Goal: Information Seeking & Learning: Understand process/instructions

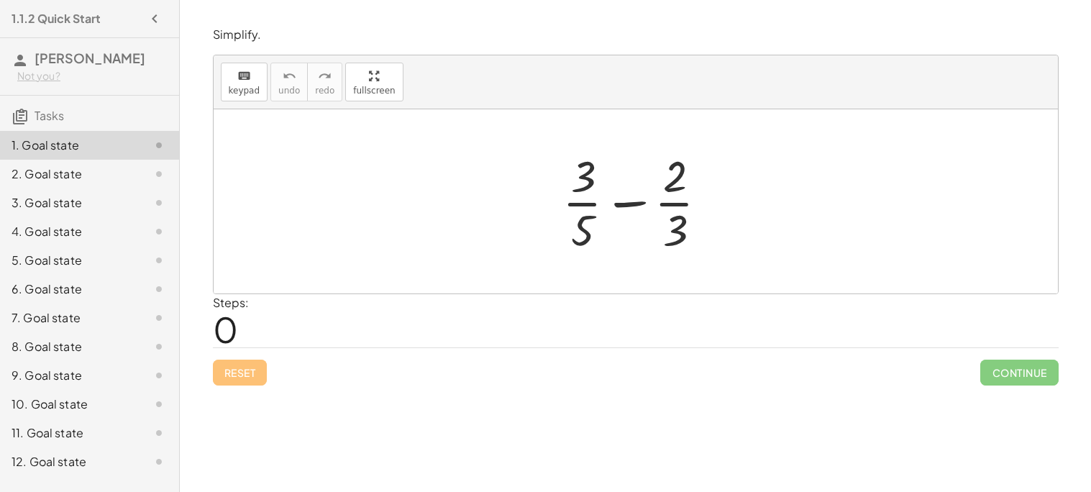
click at [430, 273] on div at bounding box center [636, 201] width 844 height 184
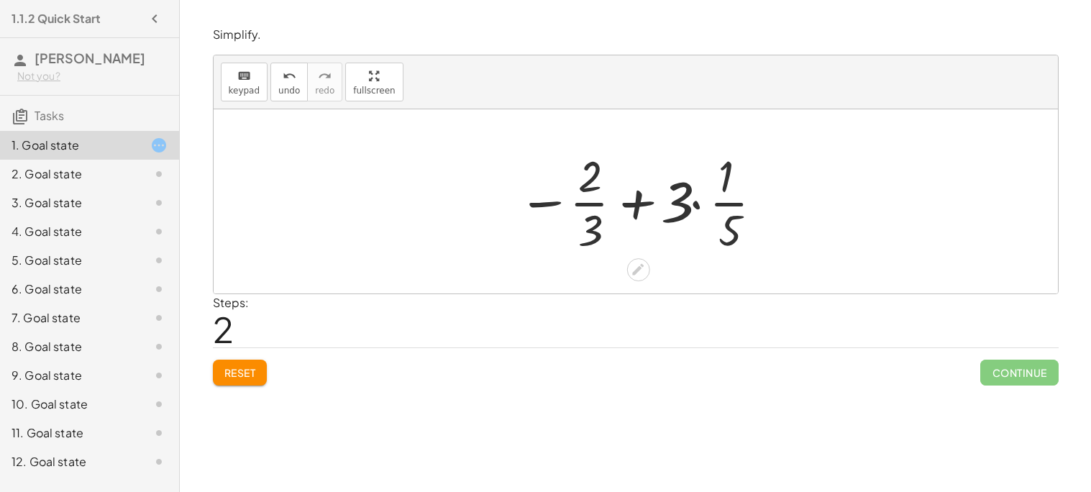
click at [234, 375] on span "Reset" at bounding box center [240, 372] width 32 height 13
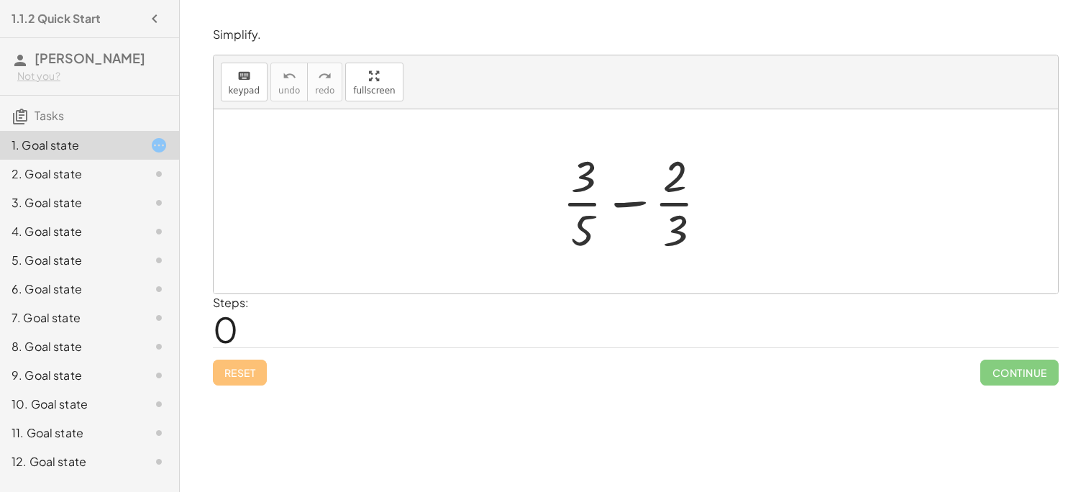
click at [1048, 328] on div "Steps: 0" at bounding box center [636, 320] width 846 height 53
click at [625, 206] on div at bounding box center [641, 201] width 172 height 111
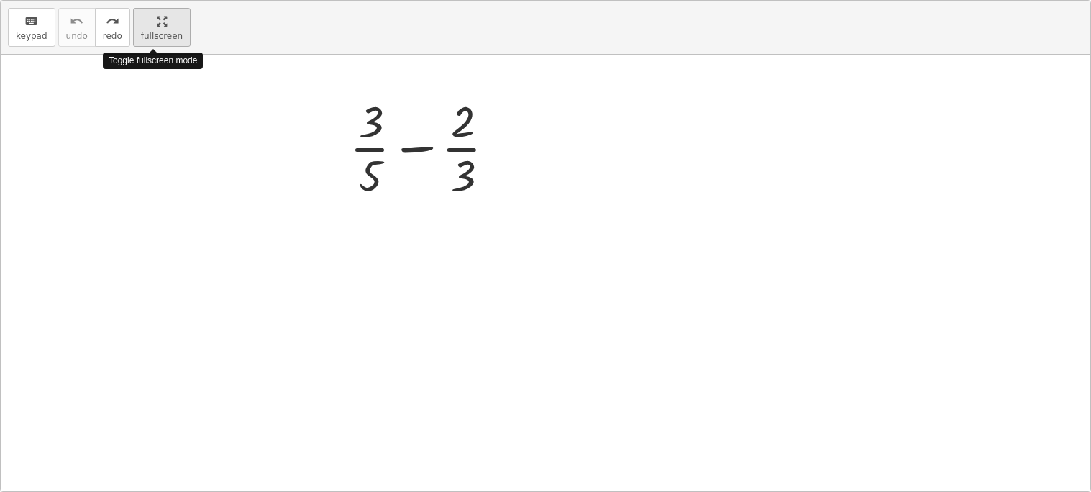
click at [355, 170] on div "keyboard keypad undo undo redo redo fullscreen Toggle fullscreen mode + · 3 · 5…" at bounding box center [545, 246] width 1089 height 490
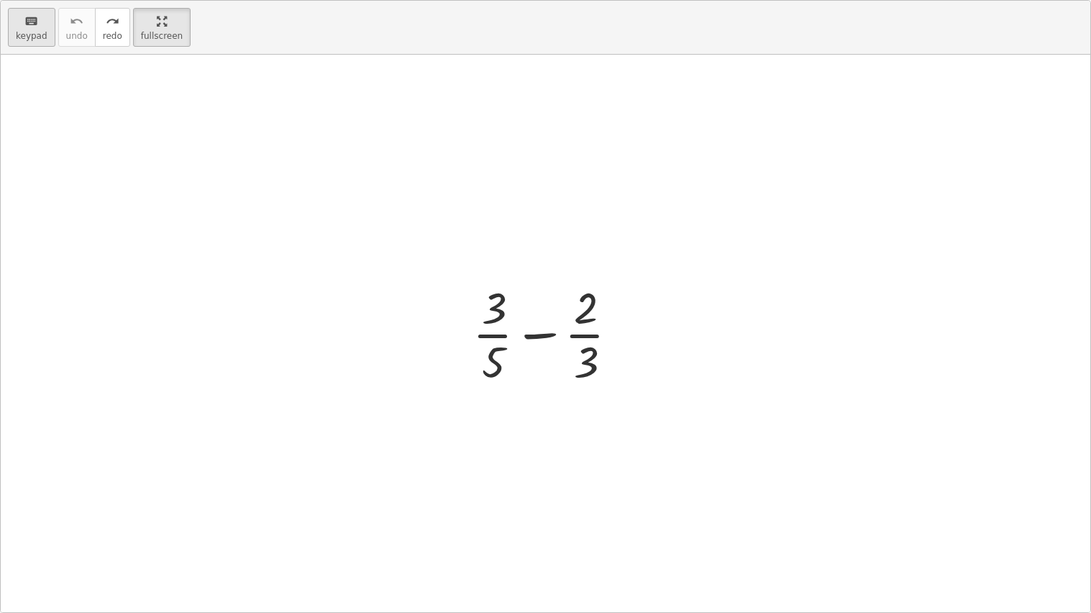
click at [46, 43] on button "keyboard keypad" at bounding box center [31, 27] width 47 height 39
click at [634, 328] on div at bounding box center [551, 333] width 172 height 111
click at [497, 356] on div at bounding box center [493, 362] width 22 height 50
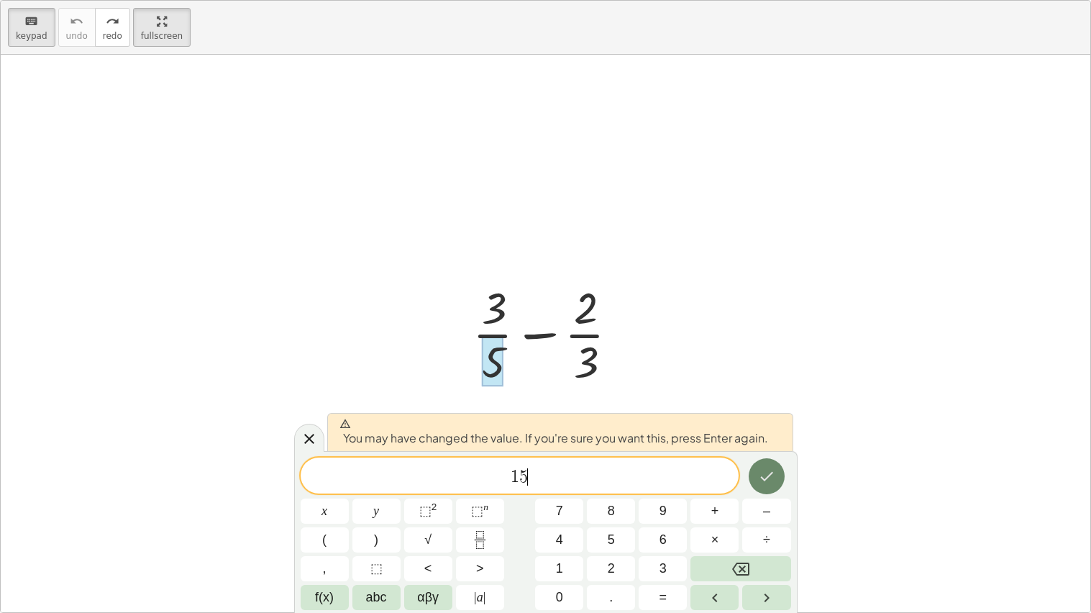
click at [760, 486] on button "Done" at bounding box center [767, 476] width 36 height 36
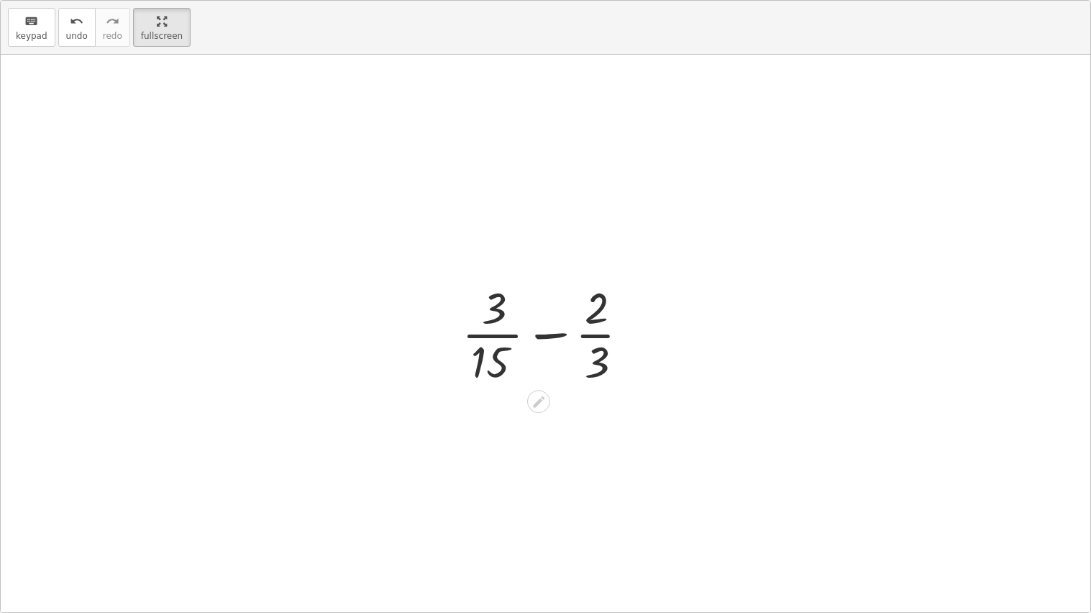
click at [501, 314] on div at bounding box center [550, 333] width 193 height 111
click at [495, 319] on div at bounding box center [550, 333] width 193 height 111
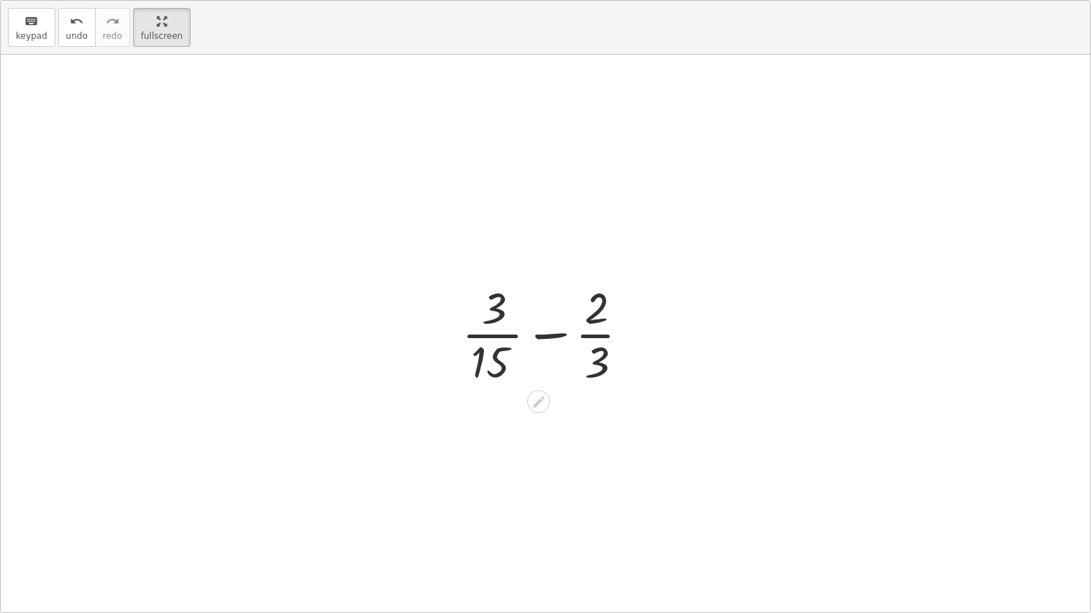
click at [493, 299] on div at bounding box center [550, 333] width 193 height 111
click at [529, 401] on div at bounding box center [538, 401] width 23 height 23
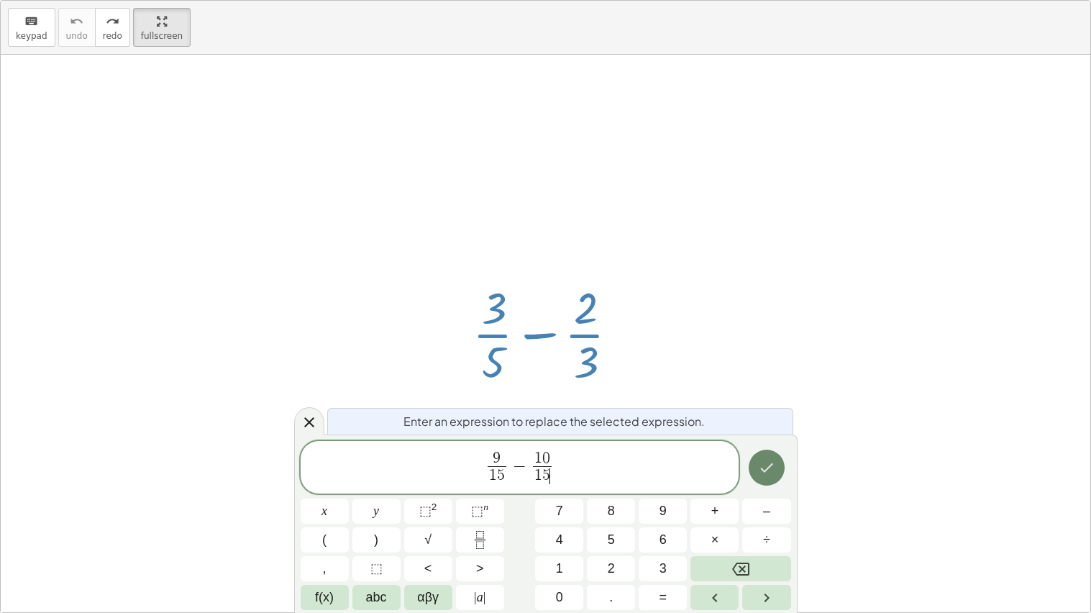
click at [758, 476] on icon "Done" at bounding box center [766, 467] width 17 height 17
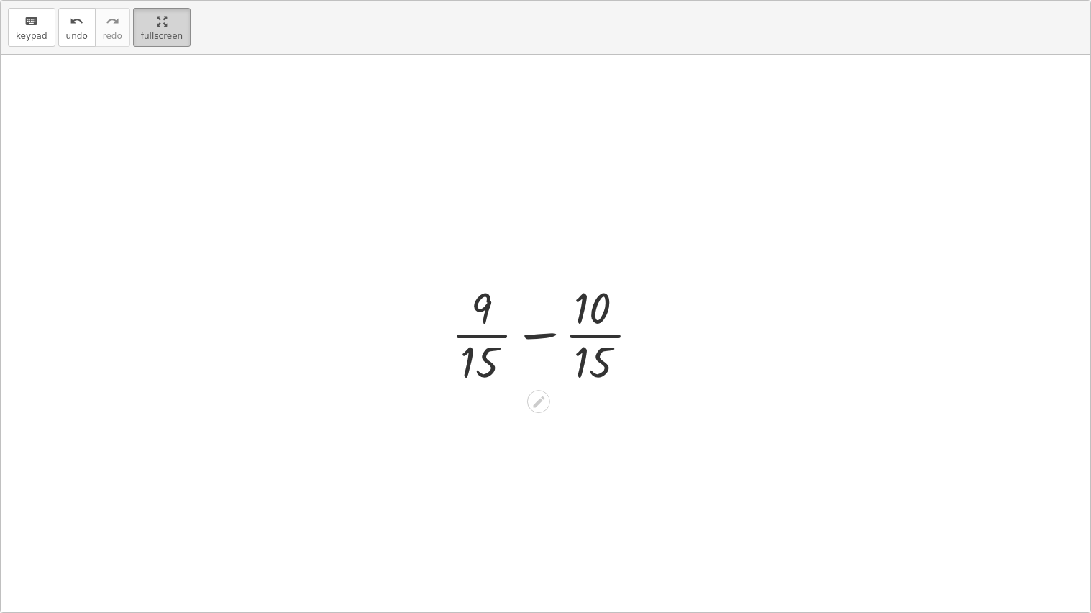
click at [157, 43] on button "fullscreen" at bounding box center [162, 27] width 58 height 39
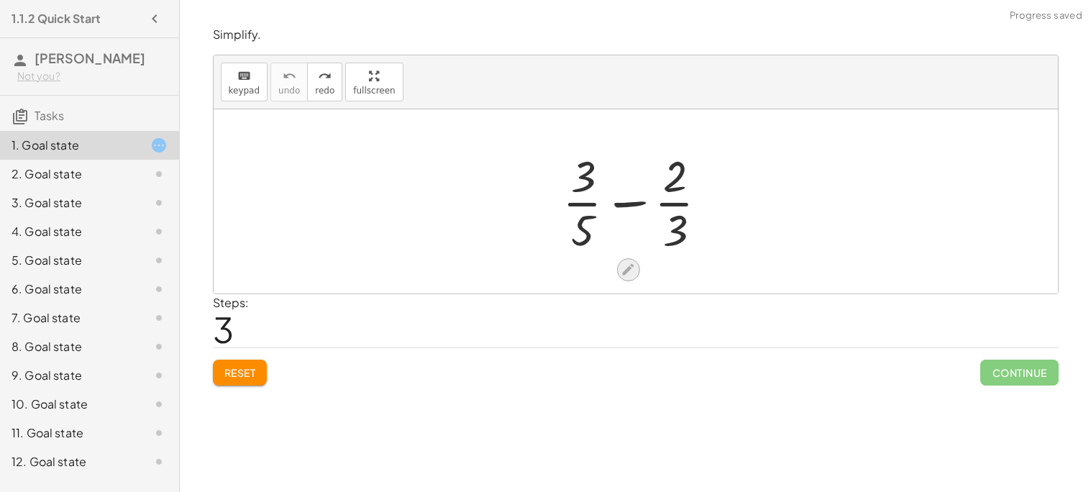
click at [627, 263] on icon at bounding box center [628, 269] width 15 height 15
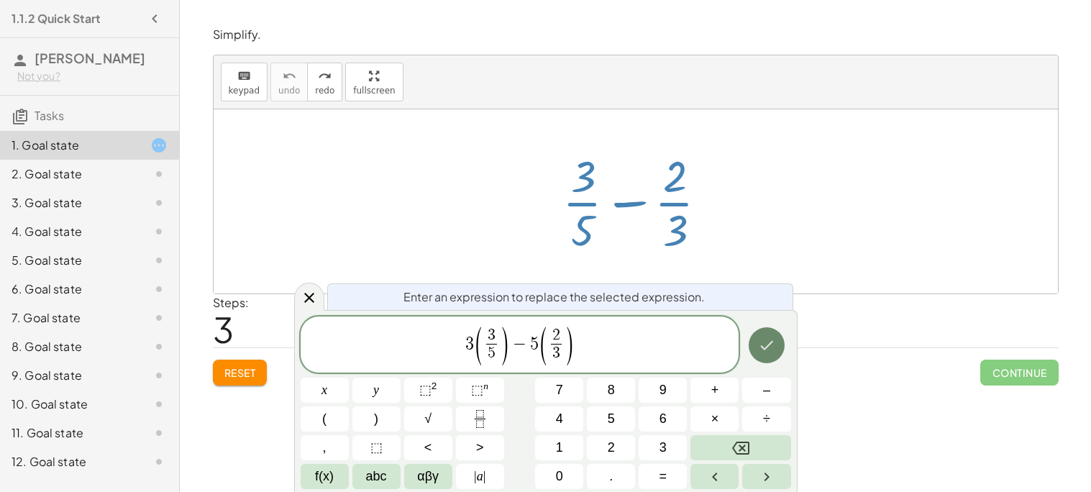
click at [770, 342] on icon "Done" at bounding box center [766, 344] width 13 height 9
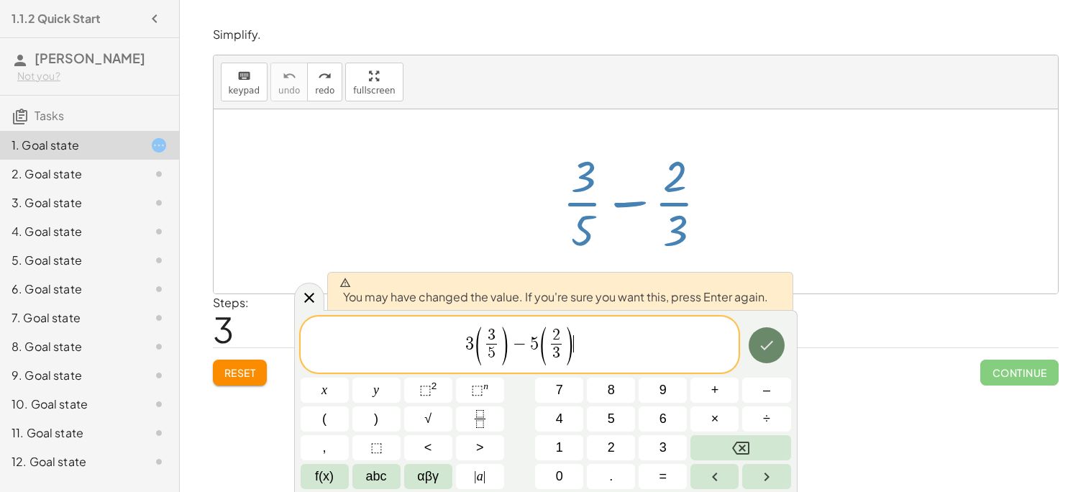
click at [770, 342] on icon "Done" at bounding box center [766, 344] width 13 height 9
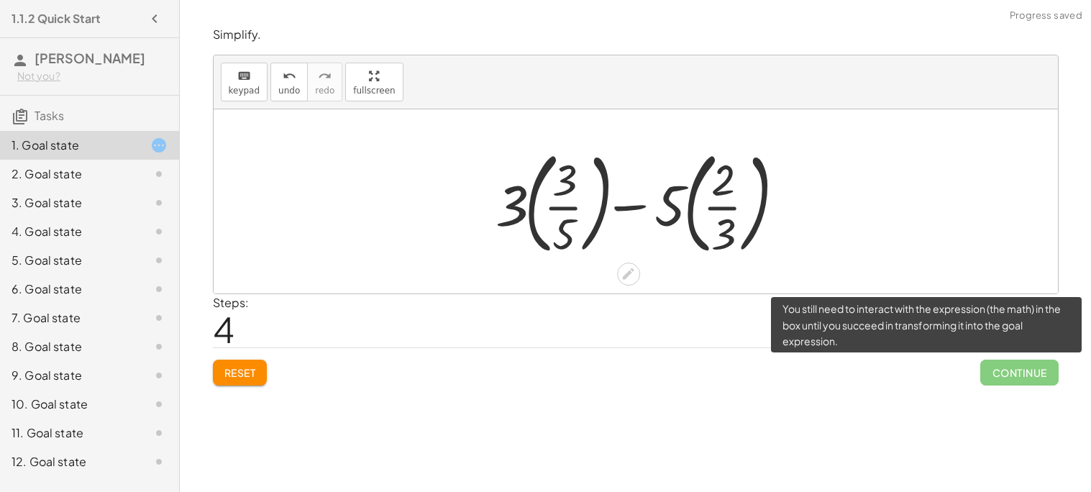
click at [1025, 383] on span "Continue" at bounding box center [1019, 373] width 78 height 26
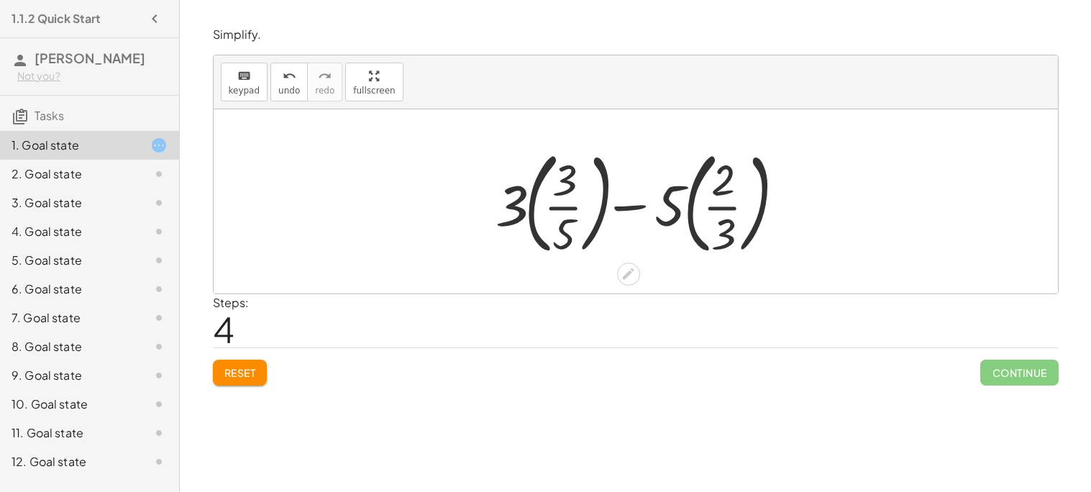
click at [570, 209] on div at bounding box center [641, 201] width 306 height 119
click at [728, 206] on div at bounding box center [641, 201] width 306 height 119
click at [721, 209] on div at bounding box center [641, 201] width 306 height 119
click at [566, 203] on div at bounding box center [641, 201] width 306 height 119
click at [0, 0] on div "Simplify. keyboard keypad undo undo redo redo fullscreen + · 3 · 5 − · 2 · 3 + …" at bounding box center [0, 0] width 0 height 0
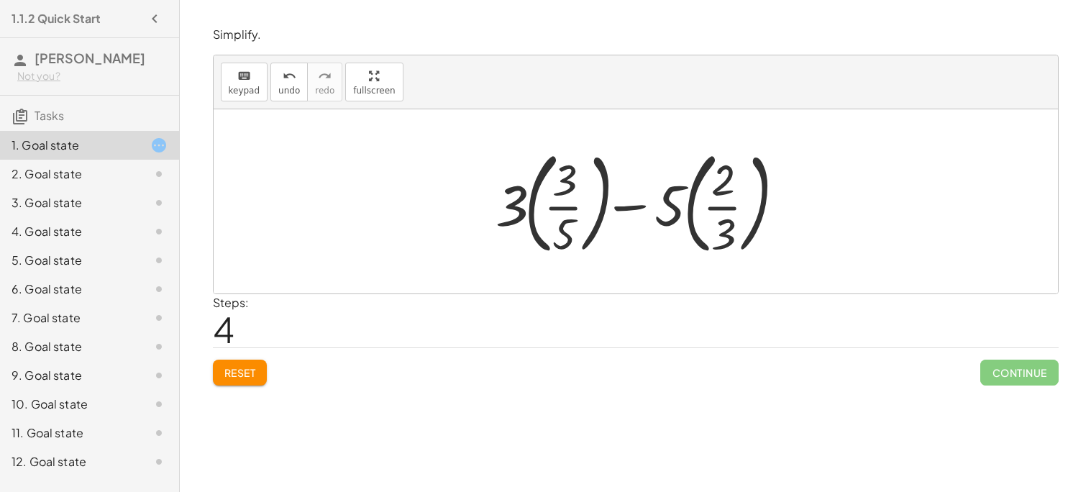
click at [241, 381] on button "Reset" at bounding box center [240, 373] width 55 height 26
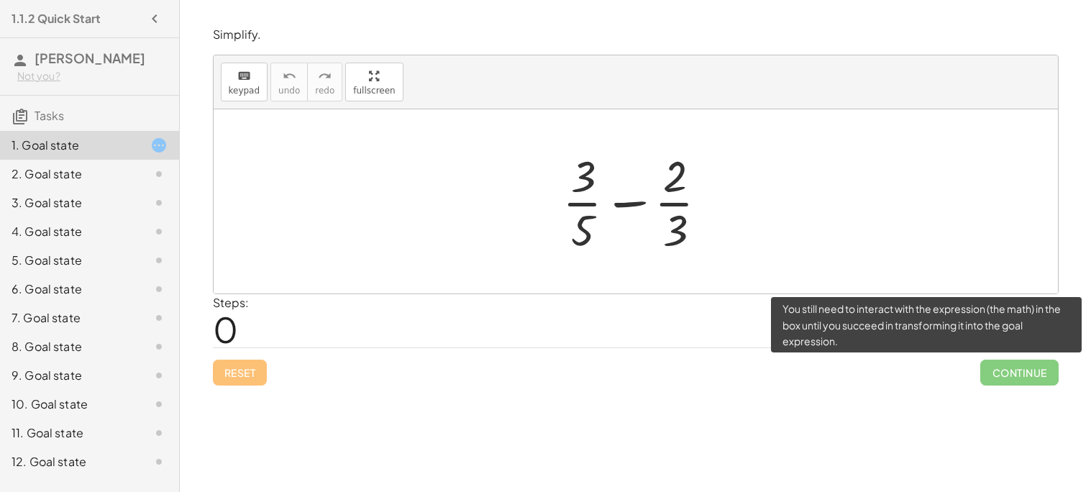
click at [999, 373] on span "Continue" at bounding box center [1019, 373] width 78 height 26
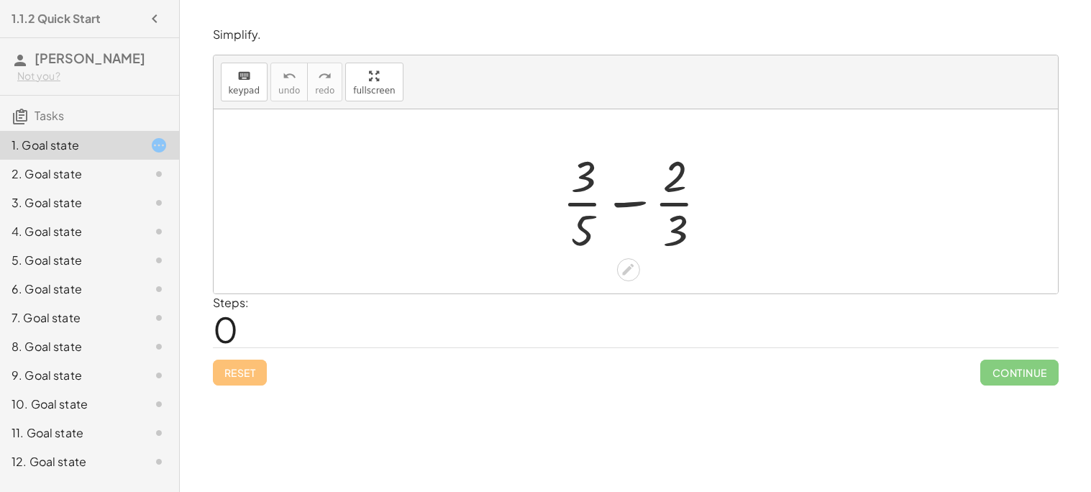
click at [572, 198] on div at bounding box center [641, 201] width 172 height 111
click at [621, 275] on icon at bounding box center [628, 269] width 15 height 15
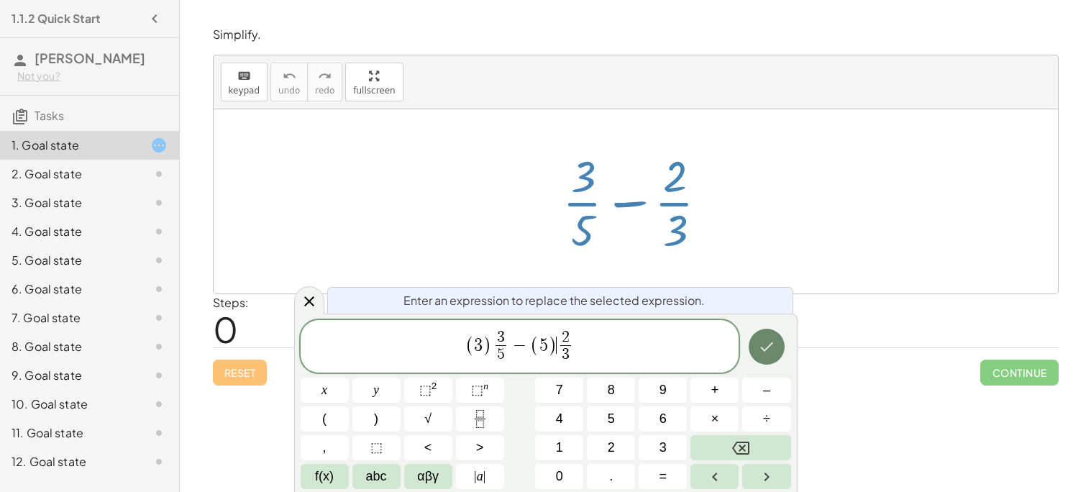
click at [772, 359] on button "Done" at bounding box center [767, 347] width 36 height 36
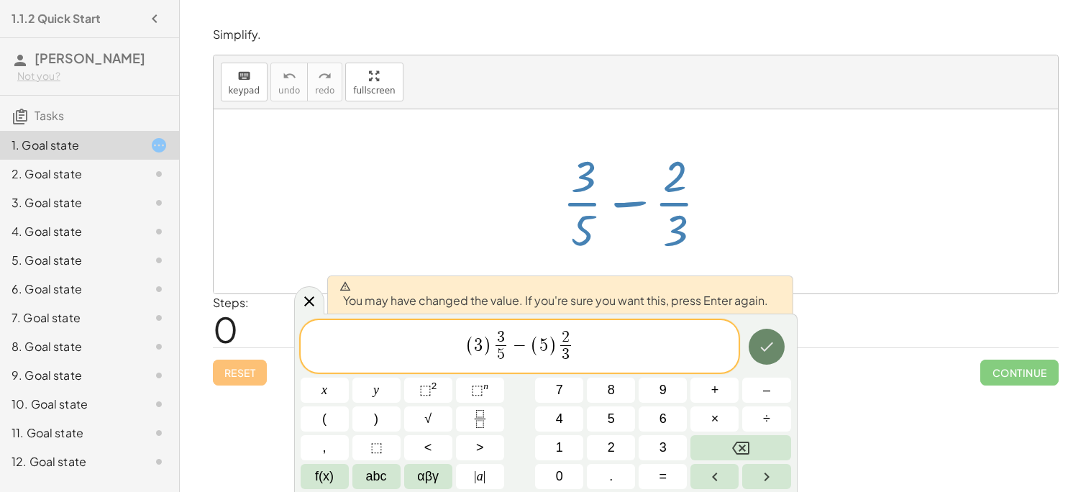
click at [772, 359] on button "Done" at bounding box center [767, 347] width 36 height 36
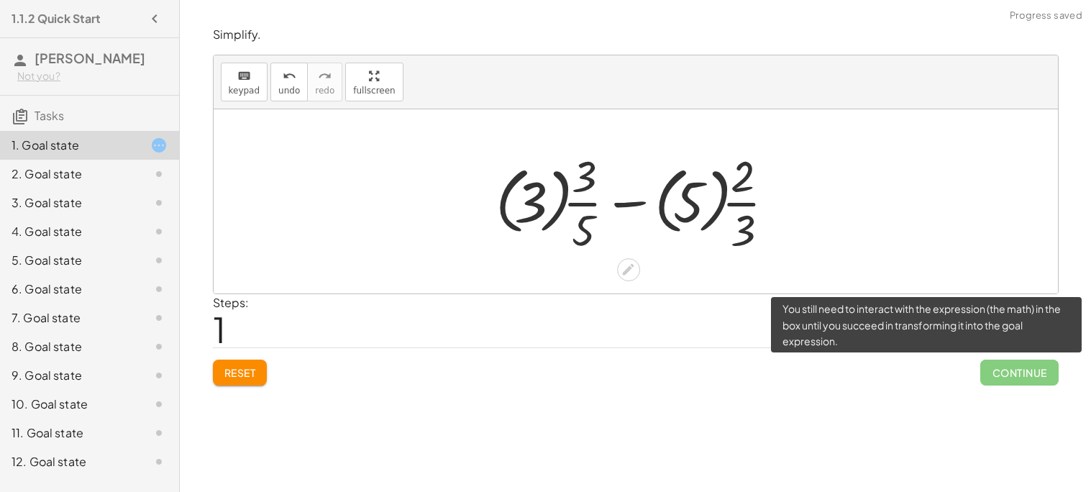
click at [1035, 377] on span "Continue" at bounding box center [1019, 373] width 78 height 26
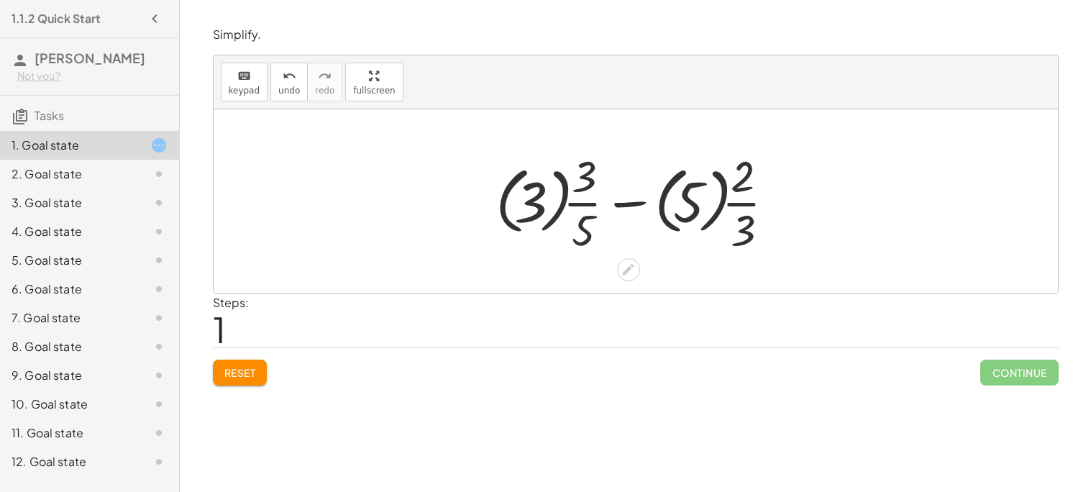
click at [845, 447] on div "Simplify. keyboard keypad undo undo redo redo fullscreen + · 3 · 5 − · 2 · 3 + …" at bounding box center [635, 246] width 911 height 492
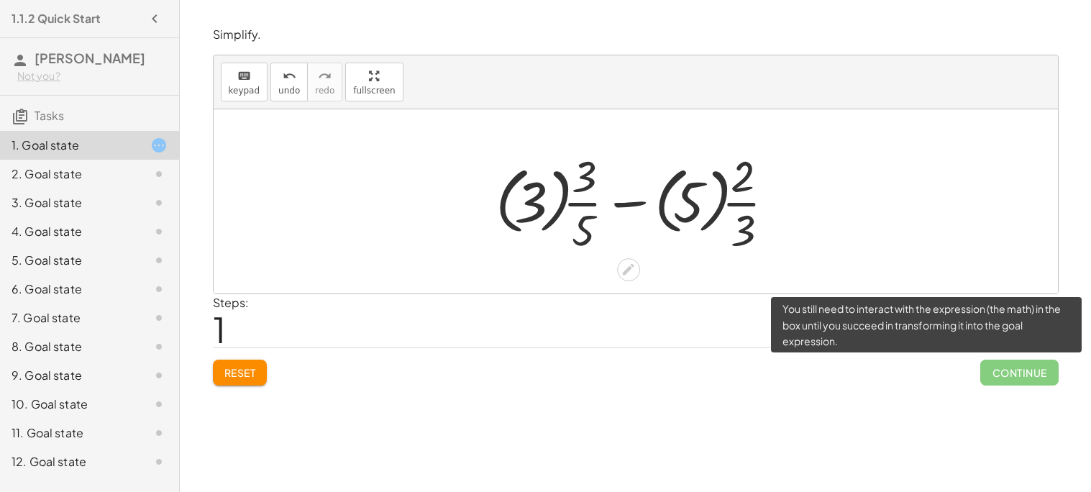
click at [1001, 376] on span "Continue" at bounding box center [1019, 373] width 78 height 26
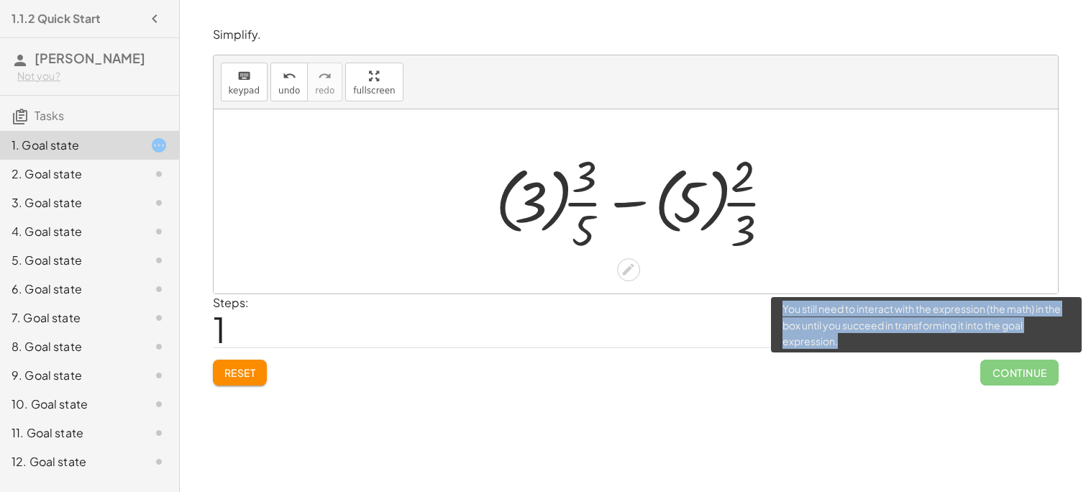
click at [1001, 376] on span "Continue" at bounding box center [1019, 373] width 78 height 26
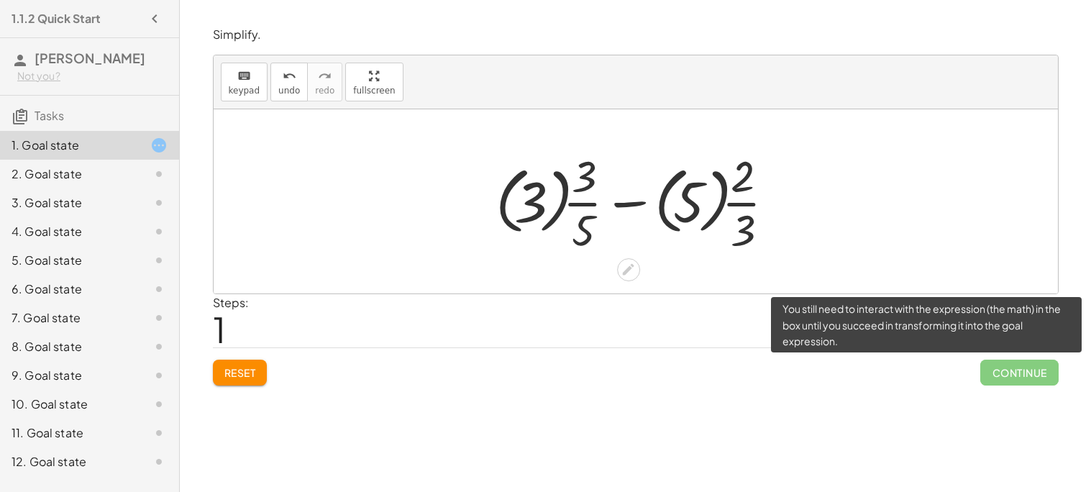
click at [1001, 376] on span "Continue" at bounding box center [1019, 373] width 78 height 26
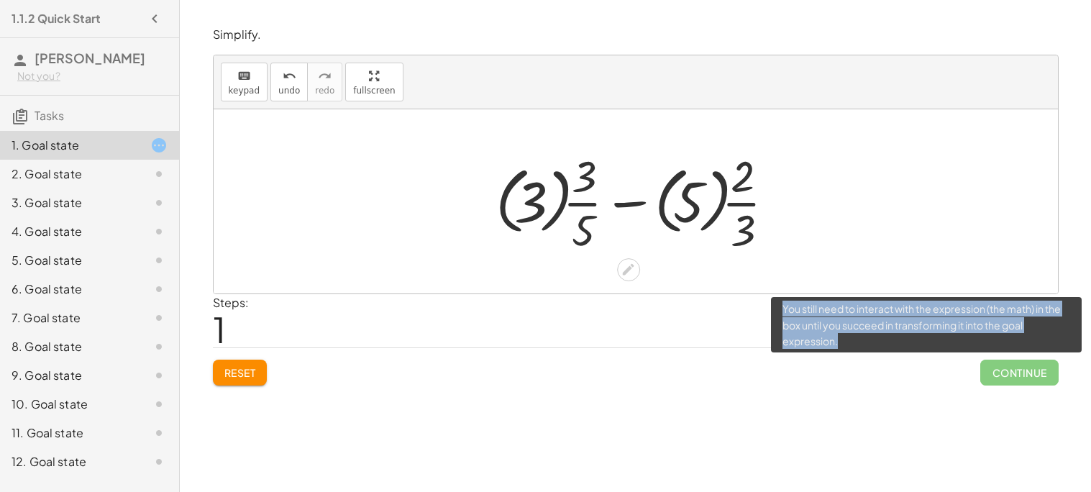
click at [1001, 376] on span "Continue" at bounding box center [1019, 373] width 78 height 26
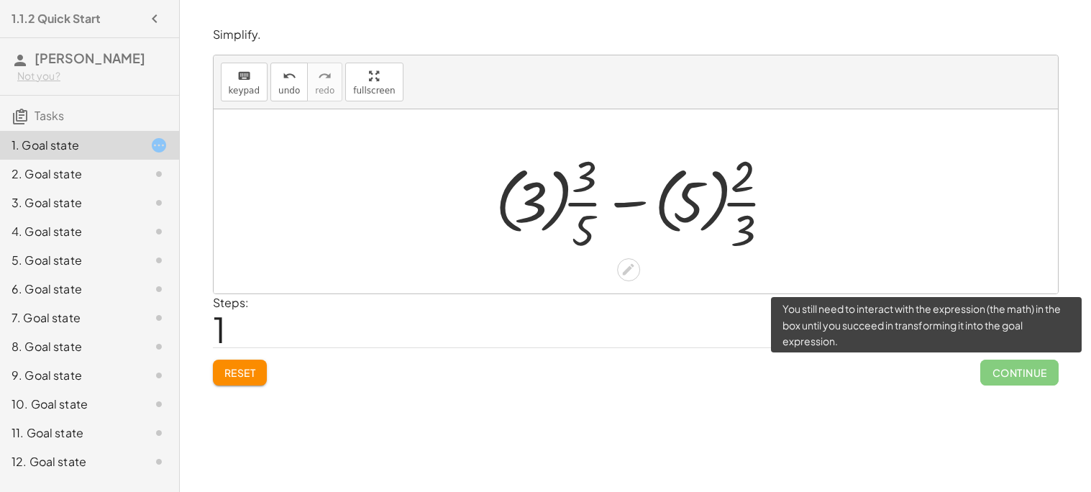
click at [1001, 376] on span "Continue" at bounding box center [1019, 373] width 78 height 26
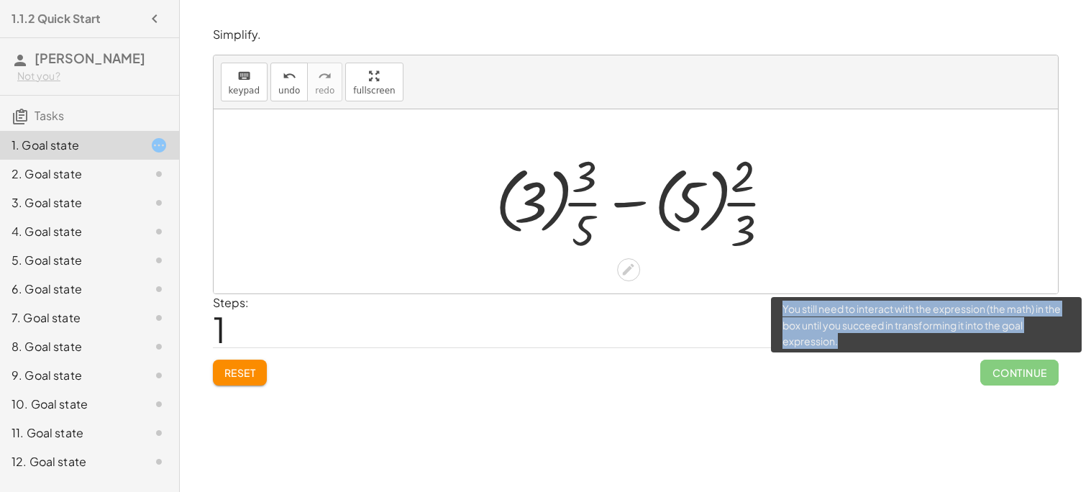
click at [1001, 376] on span "Continue" at bounding box center [1019, 373] width 78 height 26
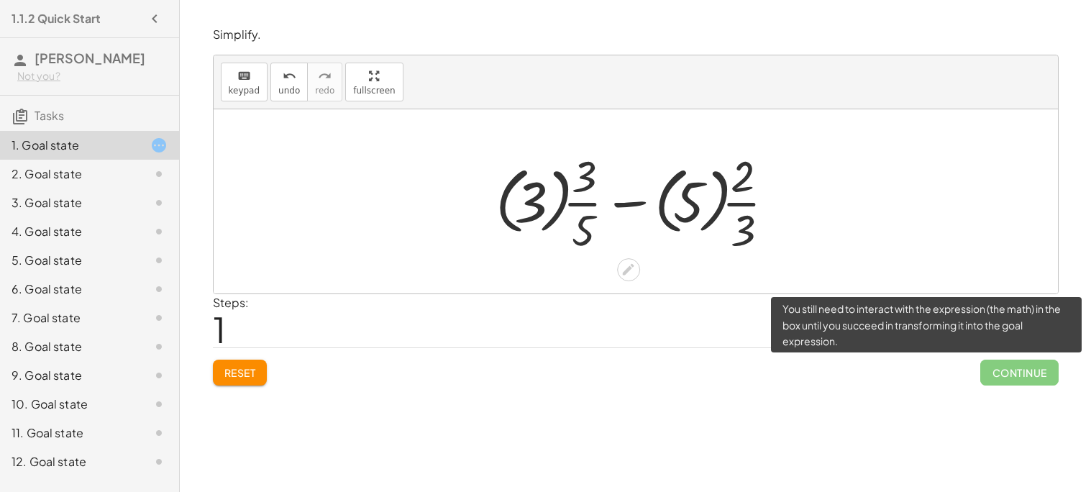
click at [1001, 376] on span "Continue" at bounding box center [1019, 373] width 78 height 26
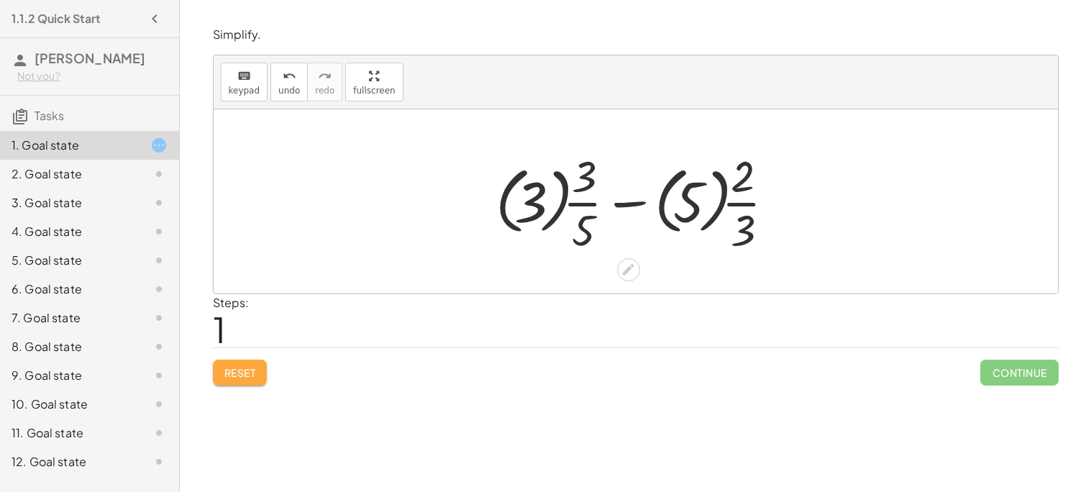
click at [250, 365] on button "Reset" at bounding box center [240, 373] width 55 height 26
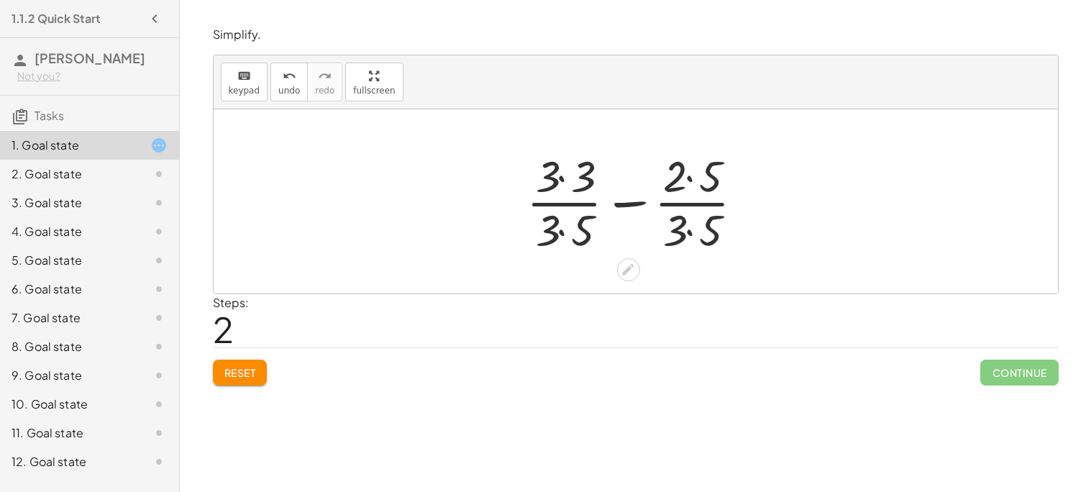
click at [1017, 372] on span "Continue" at bounding box center [1019, 373] width 78 height 26
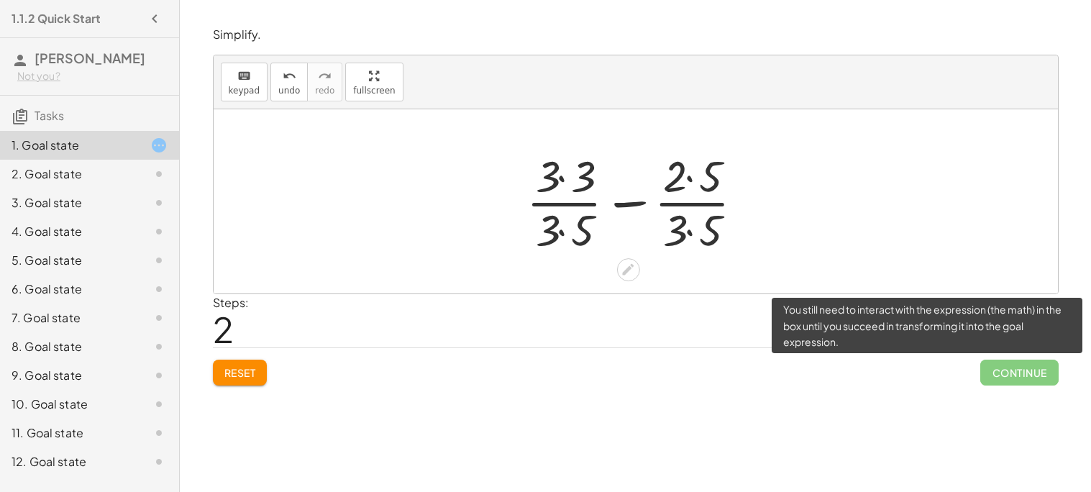
click at [995, 375] on span "Continue" at bounding box center [1019, 373] width 78 height 26
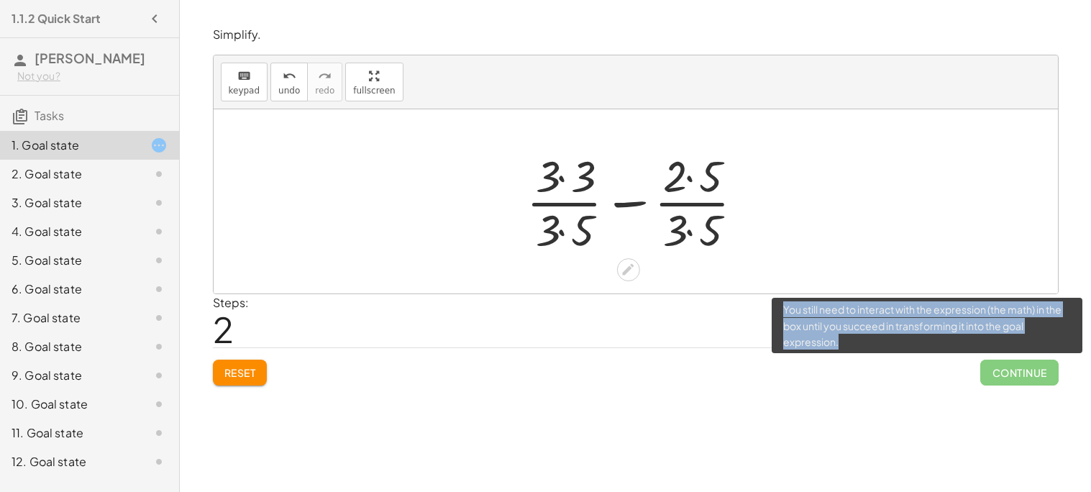
click at [995, 375] on span "Continue" at bounding box center [1019, 373] width 78 height 26
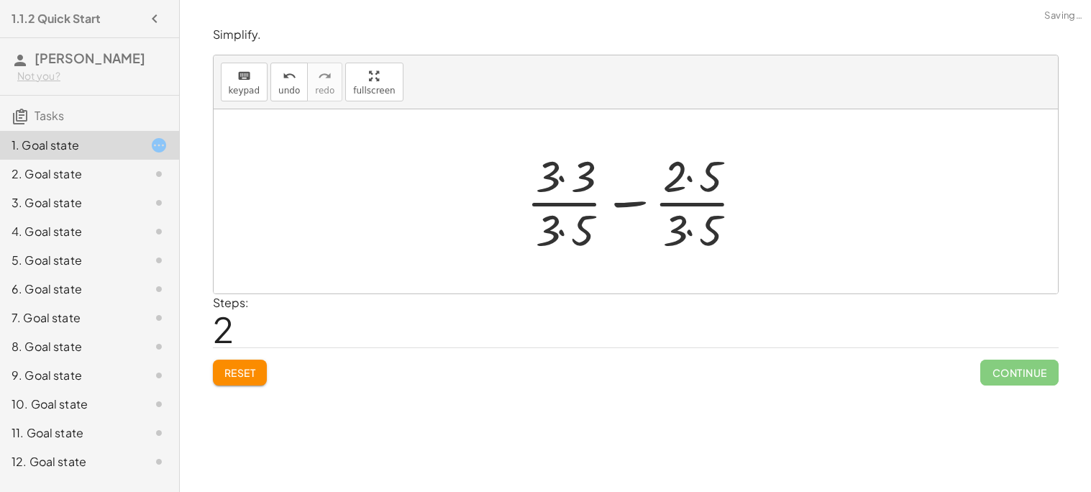
click at [42, 116] on span "Tasks" at bounding box center [49, 115] width 29 height 15
click at [155, 17] on icon "button" at bounding box center [154, 18] width 17 height 17
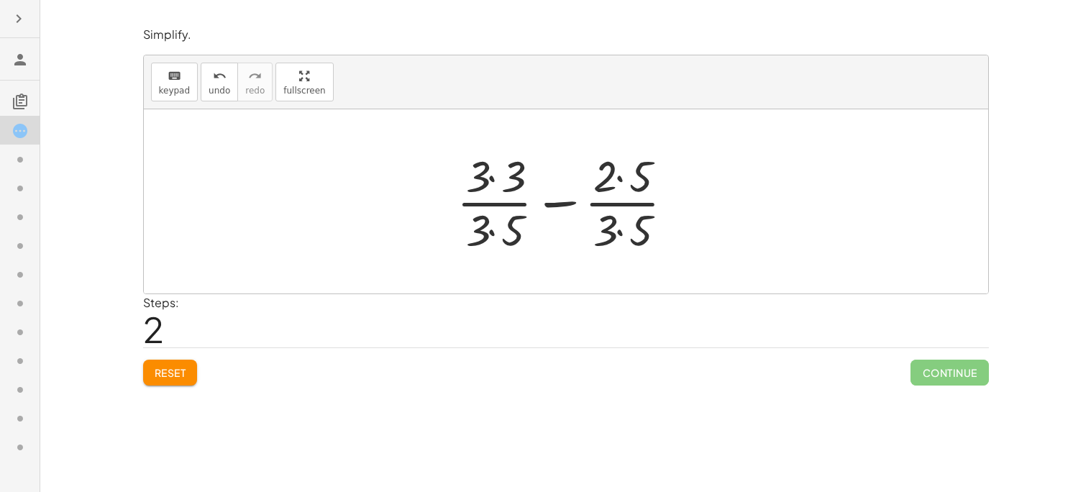
click at [20, 29] on button "button" at bounding box center [19, 19] width 26 height 26
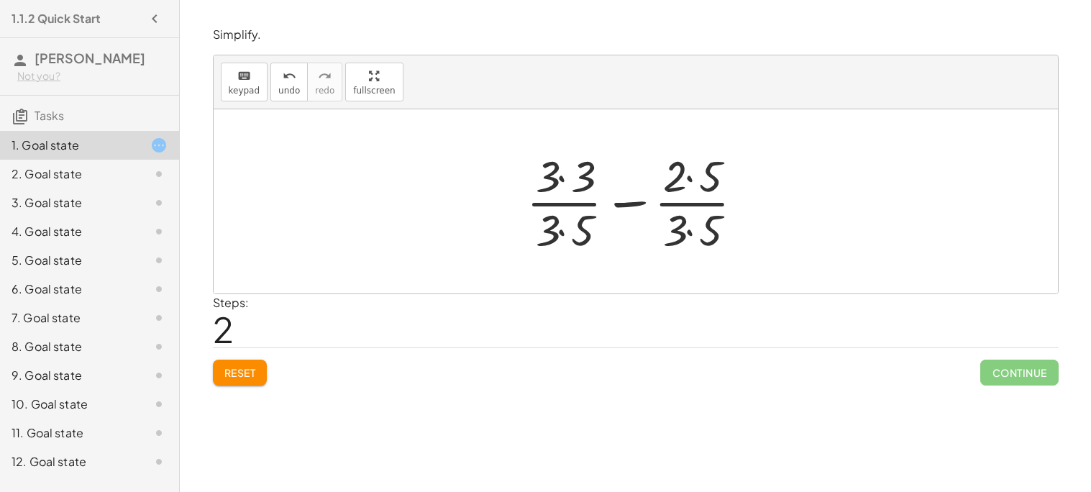
click at [42, 121] on span "Tasks" at bounding box center [49, 115] width 29 height 15
click at [72, 19] on h4 "1.1.2 Quick Start" at bounding box center [56, 18] width 89 height 17
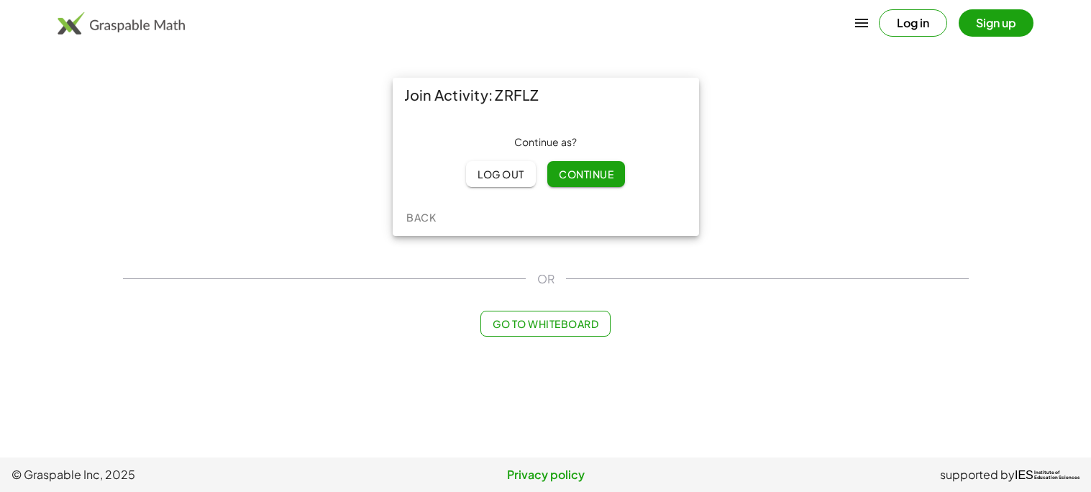
click at [573, 170] on span "Continue" at bounding box center [586, 174] width 55 height 13
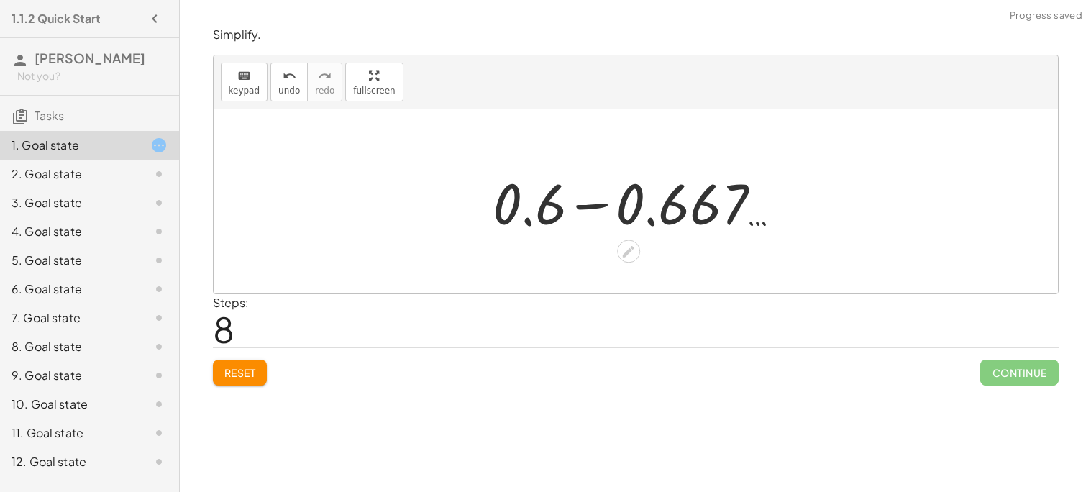
click at [1017, 370] on span "Continue" at bounding box center [1019, 373] width 78 height 26
click at [1024, 374] on span "Continue" at bounding box center [1019, 373] width 78 height 26
click at [1022, 373] on span "Continue" at bounding box center [1019, 373] width 78 height 26
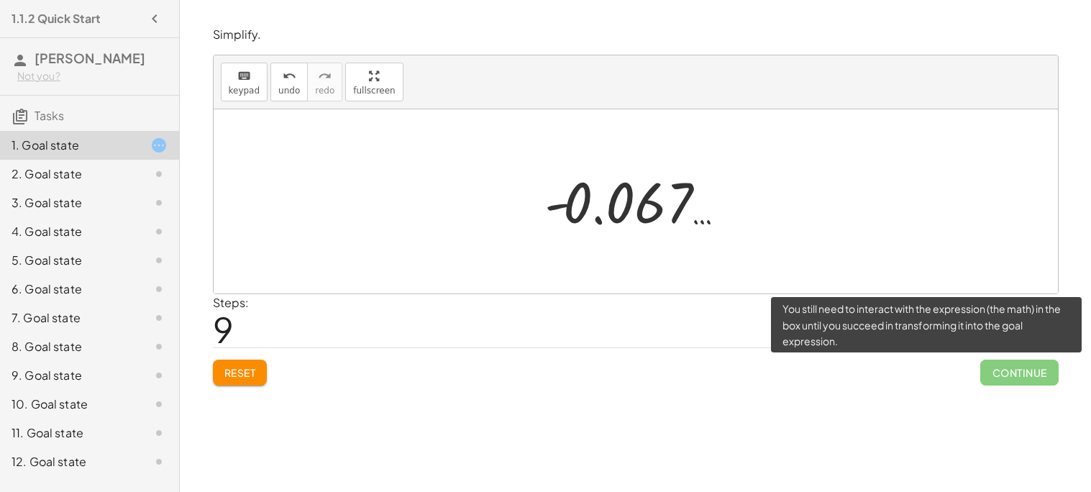
click at [995, 375] on span "Continue" at bounding box center [1019, 373] width 78 height 26
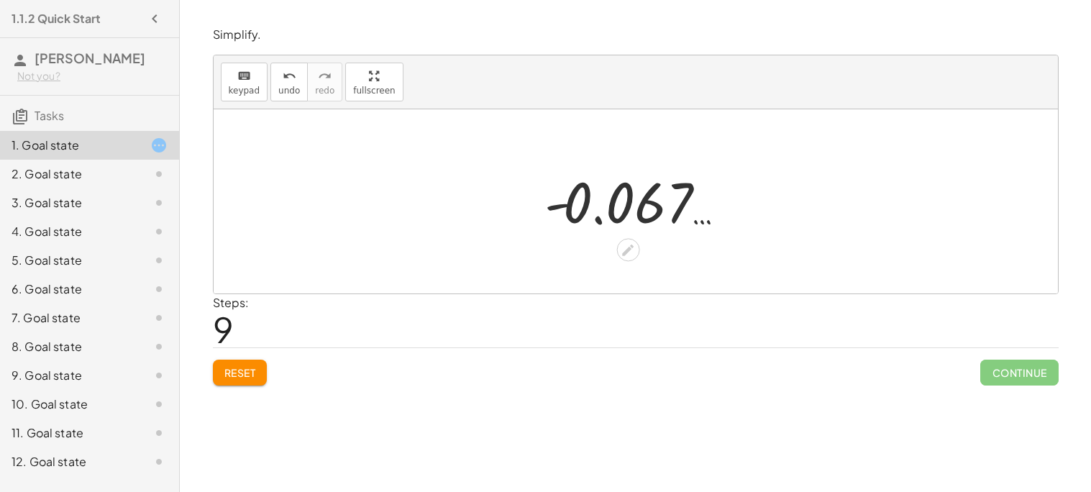
click at [1038, 378] on span "Continue" at bounding box center [1019, 373] width 78 height 26
click at [1030, 374] on span "Continue" at bounding box center [1019, 373] width 78 height 26
click at [1025, 370] on span "Continue" at bounding box center [1019, 373] width 78 height 26
click at [1025, 367] on span "Continue" at bounding box center [1019, 373] width 78 height 26
click at [1023, 363] on span "Continue" at bounding box center [1019, 373] width 78 height 26
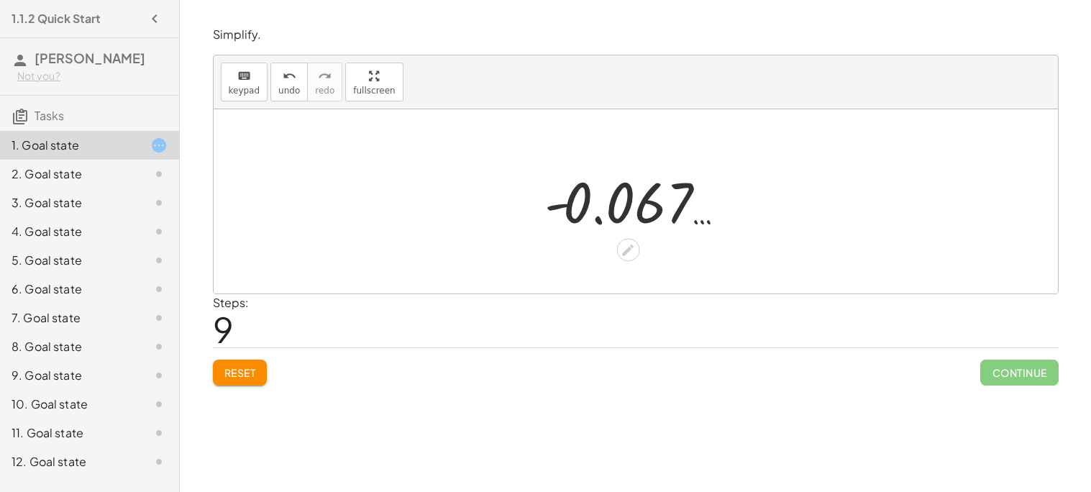
click at [1023, 367] on span "Continue" at bounding box center [1019, 373] width 78 height 26
click at [1014, 377] on span "Continue" at bounding box center [1019, 373] width 78 height 26
click at [1030, 373] on span "Continue" at bounding box center [1019, 373] width 78 height 26
click at [0, 0] on div "Simplify. keyboard keypad undo undo redo redo fullscreen + · 3 · 5 − · 2 · 3 + …" at bounding box center [0, 0] width 0 height 0
click at [1007, 379] on span "Continue" at bounding box center [1019, 373] width 78 height 26
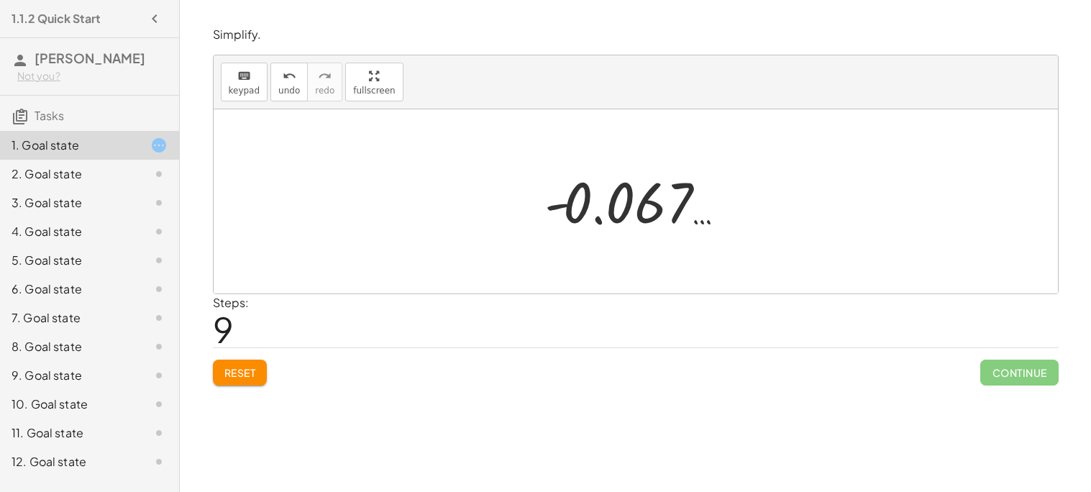
click at [1000, 378] on span "Continue" at bounding box center [1019, 373] width 78 height 26
click at [1015, 382] on span "Continue" at bounding box center [1019, 373] width 78 height 26
click at [1018, 369] on span "Continue" at bounding box center [1019, 373] width 78 height 26
click at [157, 145] on icon at bounding box center [158, 145] width 17 height 17
click at [77, 178] on div "2. Goal state" at bounding box center [70, 173] width 116 height 17
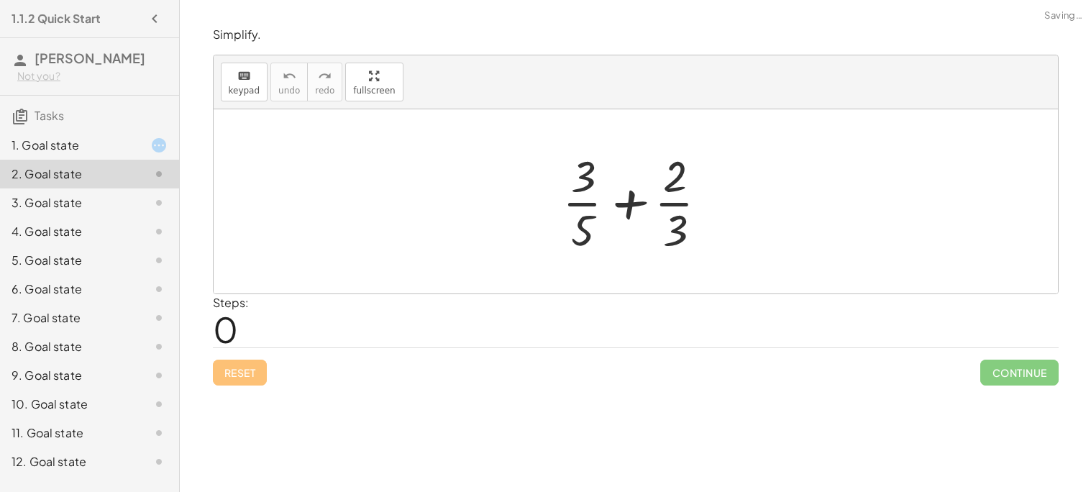
click at [81, 147] on div "1. Goal state" at bounding box center [70, 145] width 116 height 17
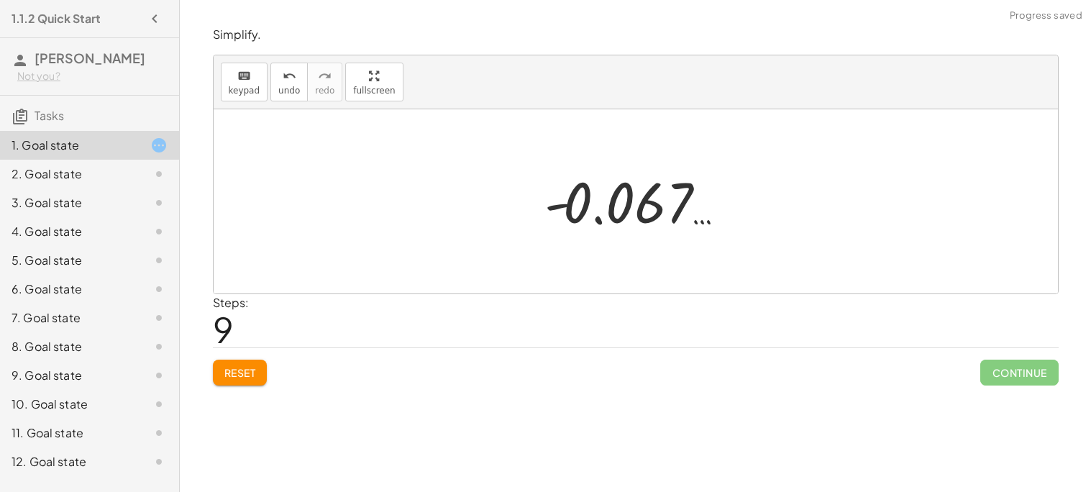
click at [106, 173] on div "2. Goal state" at bounding box center [70, 173] width 116 height 17
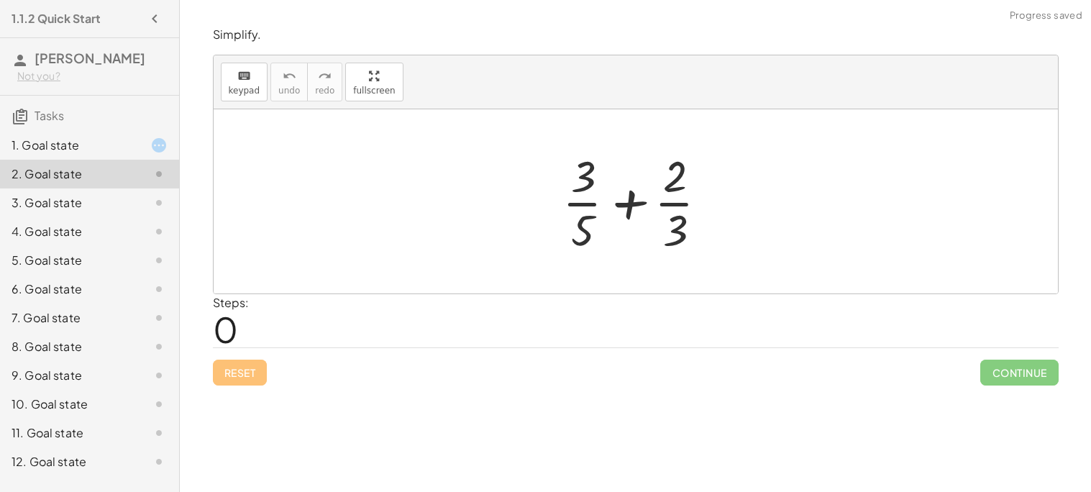
click at [127, 246] on div "3. Goal state" at bounding box center [89, 260] width 179 height 29
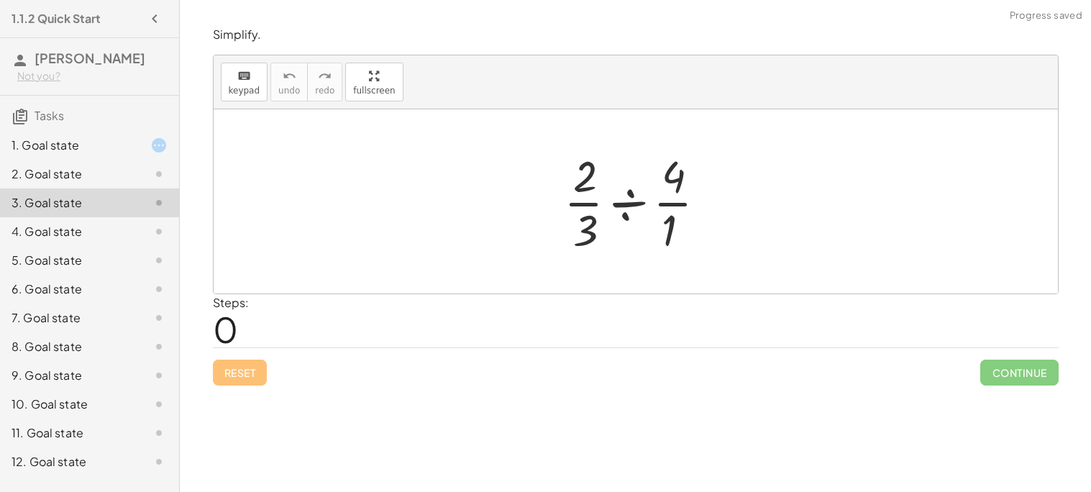
click at [127, 182] on div at bounding box center [147, 173] width 40 height 17
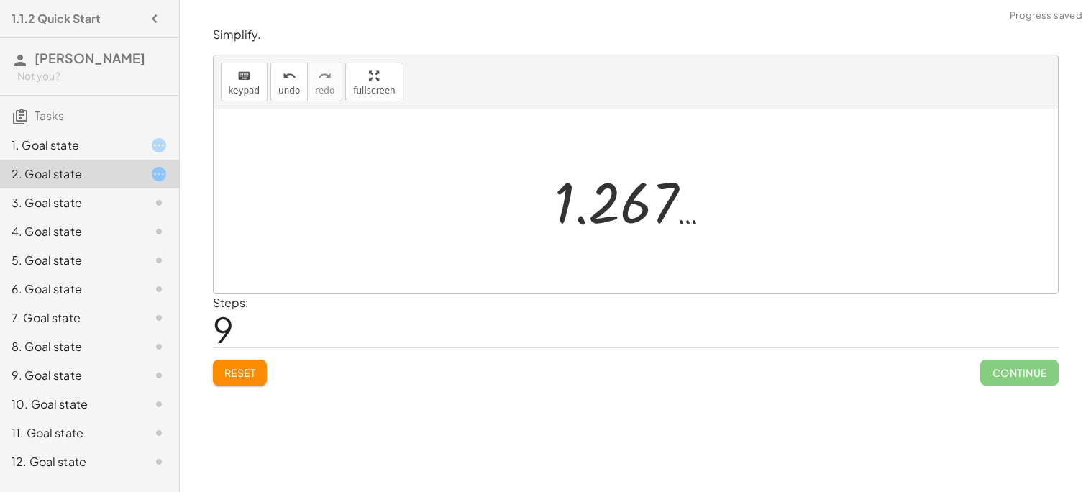
click at [1022, 384] on span "Continue" at bounding box center [1019, 373] width 78 height 26
click at [1018, 376] on span "Continue" at bounding box center [1019, 373] width 78 height 26
click at [1023, 378] on span "Continue" at bounding box center [1019, 373] width 78 height 26
click at [1015, 375] on span "Continue" at bounding box center [1019, 373] width 78 height 26
click at [1000, 375] on span "Continue" at bounding box center [1019, 373] width 78 height 26
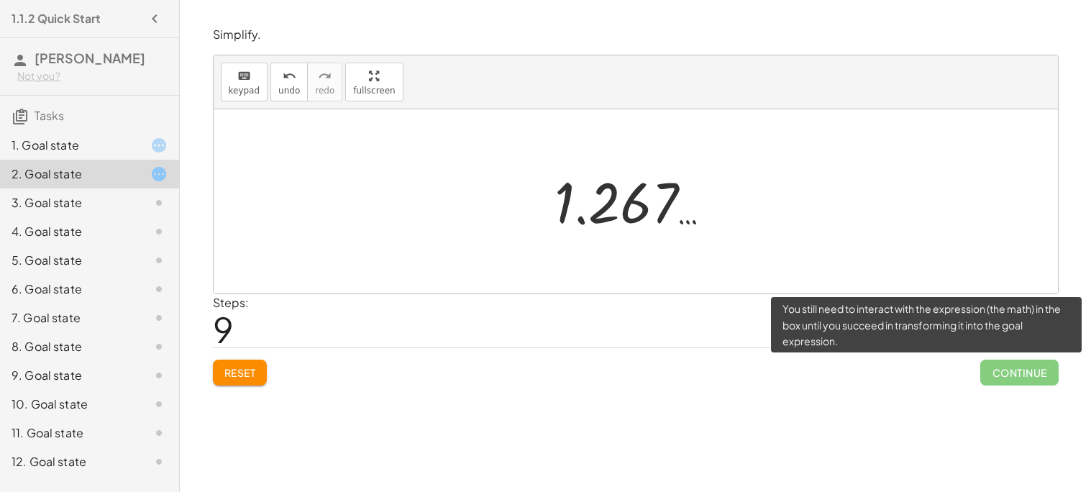
click at [1019, 370] on span "Continue" at bounding box center [1019, 373] width 78 height 26
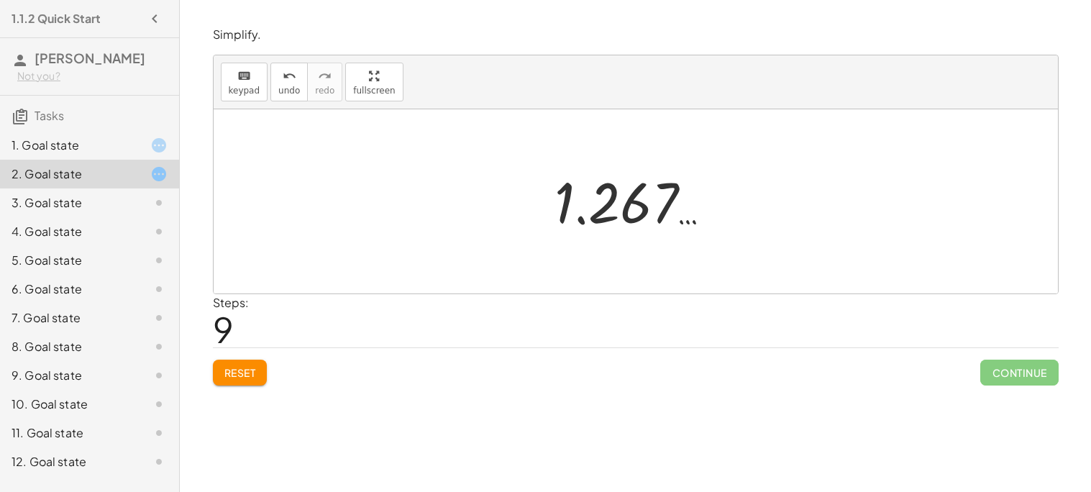
click at [89, 209] on div "3. Goal state" at bounding box center [70, 202] width 116 height 17
